Goal: Task Accomplishment & Management: Manage account settings

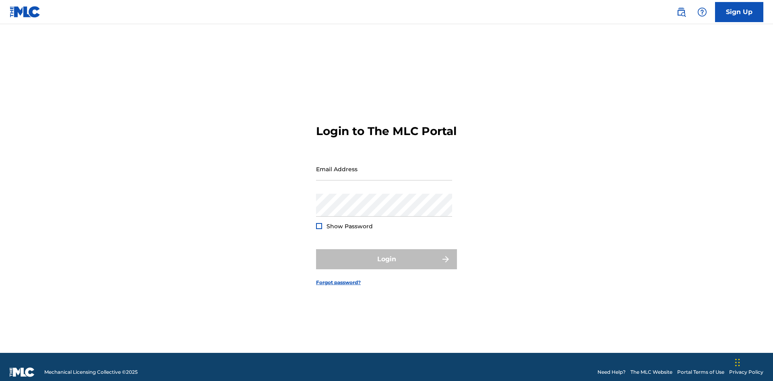
scroll to position [10, 0]
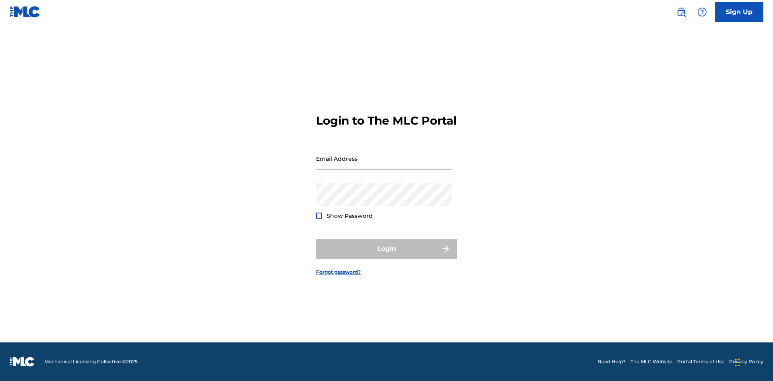
click at [384, 165] on input "Email Address" at bounding box center [384, 158] width 136 height 23
type input "Duke.McTesterson@gmail.com"
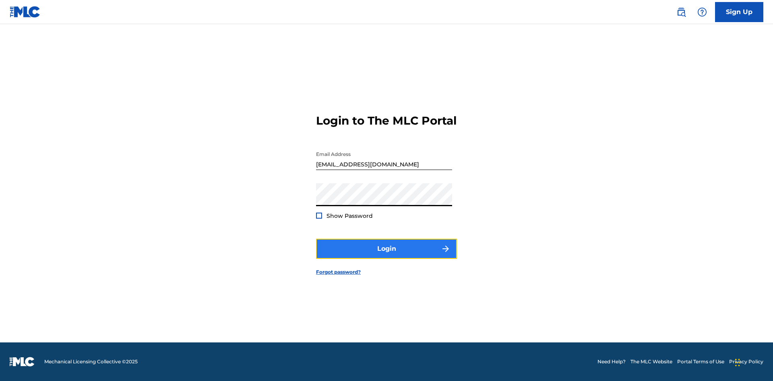
click at [386, 256] on button "Login" at bounding box center [386, 249] width 141 height 20
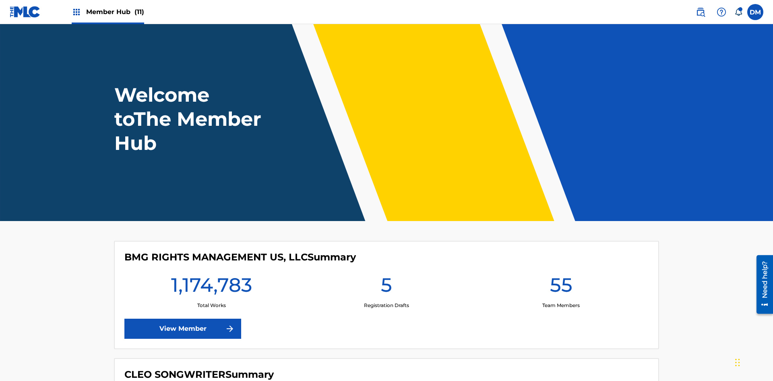
click at [115, 12] on span "Member Hub (11)" at bounding box center [115, 11] width 58 height 9
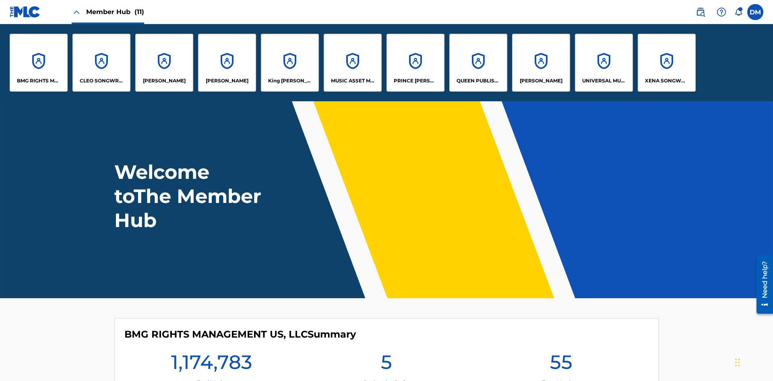
scroll to position [29, 0]
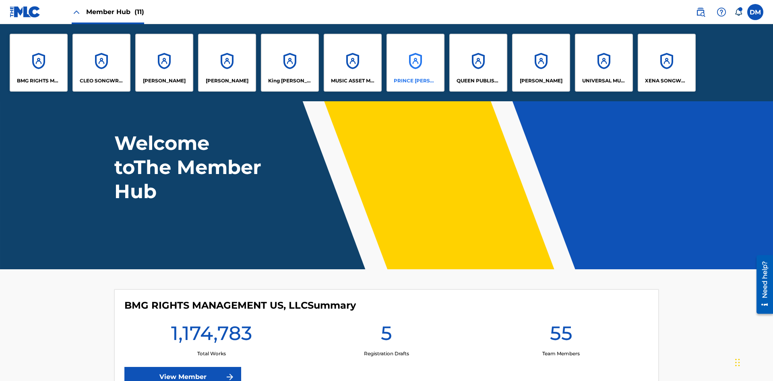
click at [415, 81] on p "PRINCE [PERSON_NAME]" at bounding box center [416, 80] width 44 height 7
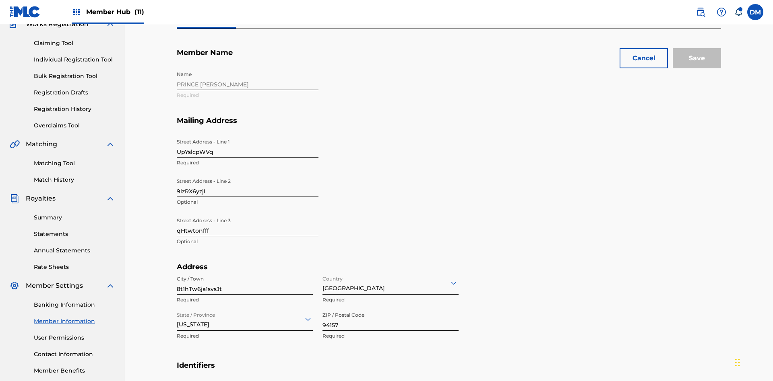
scroll to position [75, 0]
click at [247, 135] on input "UpYslcpWVq" at bounding box center [248, 146] width 142 height 23
type input "4t5j7QJuYo"
click at [247, 174] on input "9lzRX6yzjI" at bounding box center [248, 185] width 142 height 23
type input "PHo1sAFI0c"
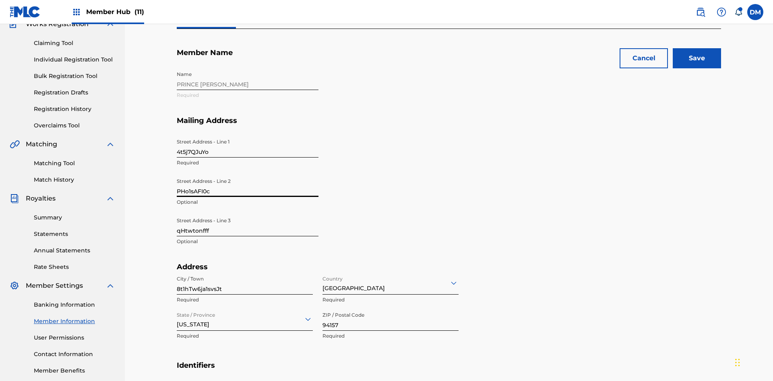
click at [247, 214] on input "qHtwtonfff" at bounding box center [248, 225] width 142 height 23
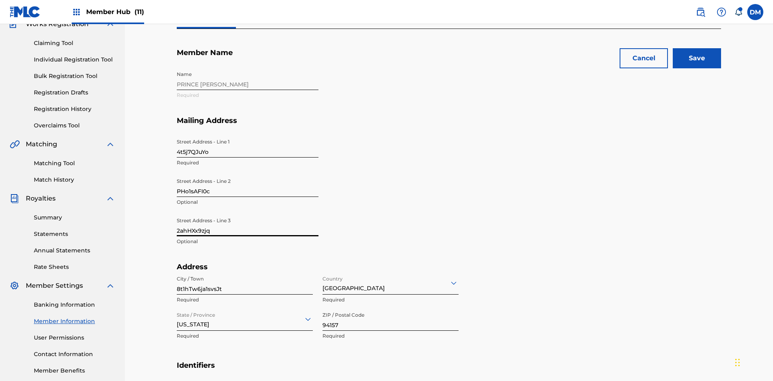
type input "2ahHXx9zjq"
click at [245, 272] on input "8t1hTw6ja1svsJt" at bounding box center [245, 283] width 136 height 23
type input "5ZJmIWd3STLC81B"
click at [323, 279] on input "Country" at bounding box center [323, 283] width 2 height 8
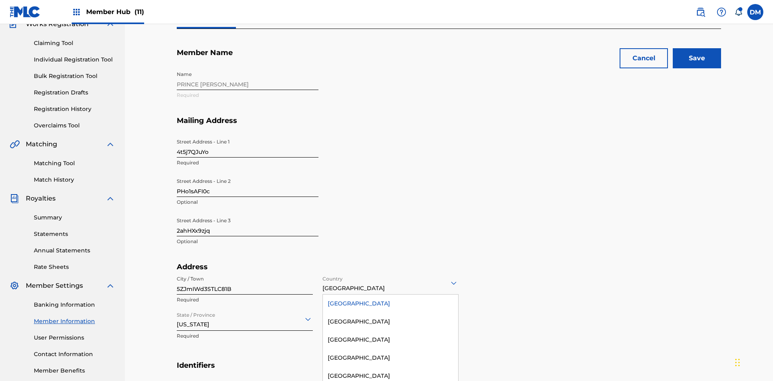
click at [390, 295] on div "[GEOGRAPHIC_DATA]" at bounding box center [390, 304] width 135 height 18
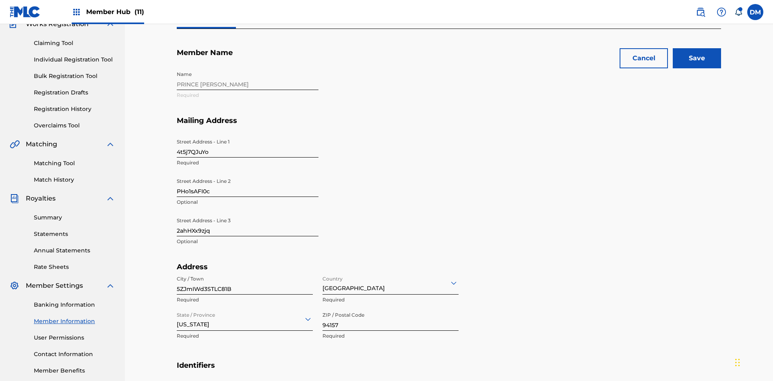
click at [177, 315] on input "State / Province" at bounding box center [178, 319] width 2 height 8
click at [390, 308] on input "94157" at bounding box center [390, 319] width 136 height 23
type input "20797"
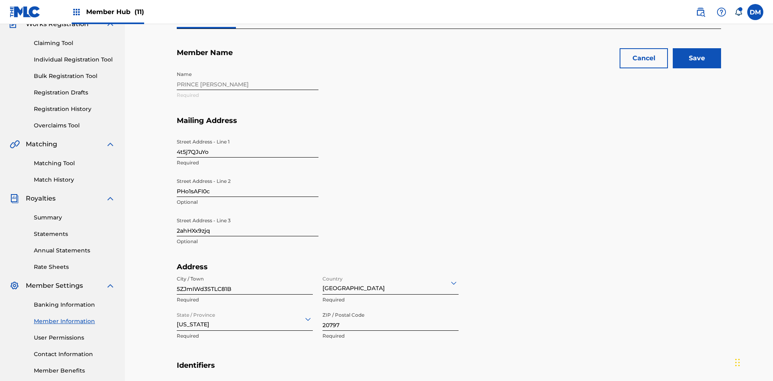
type input "5623051955952082"
type input "575"
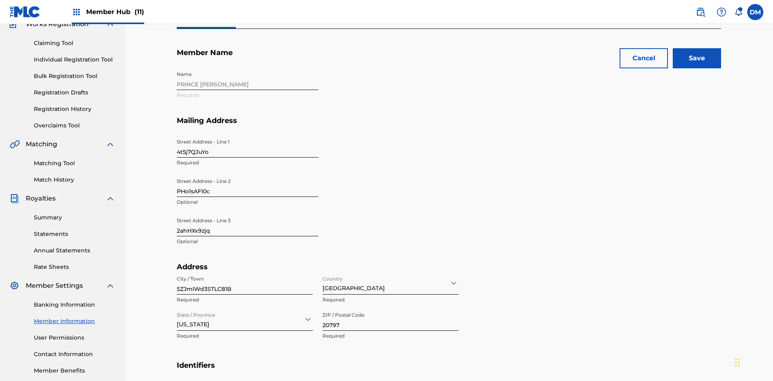
type input "5552727"
click at [697, 58] on input "Save" at bounding box center [696, 58] width 48 height 20
